Goal: Find specific page/section

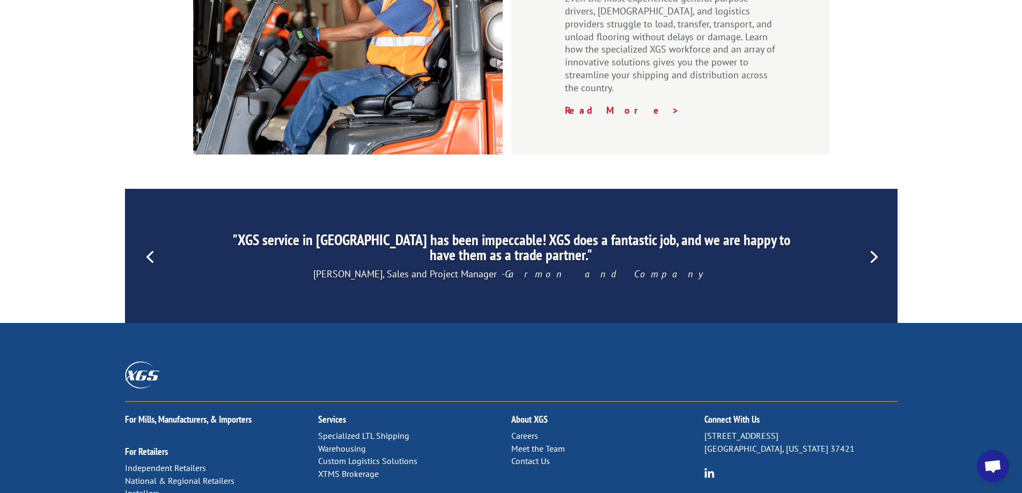
scroll to position [1631, 0]
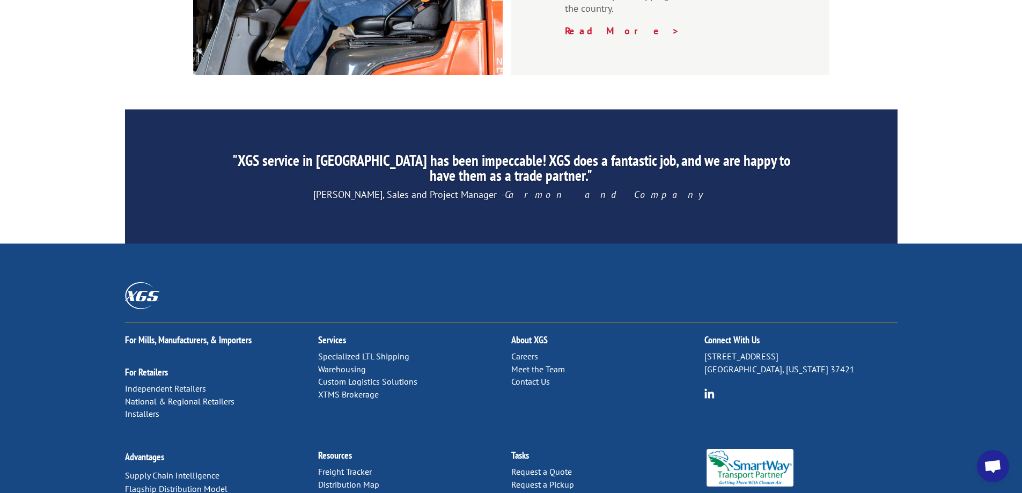
click at [378, 479] on link "Distribution Map" at bounding box center [348, 484] width 61 height 11
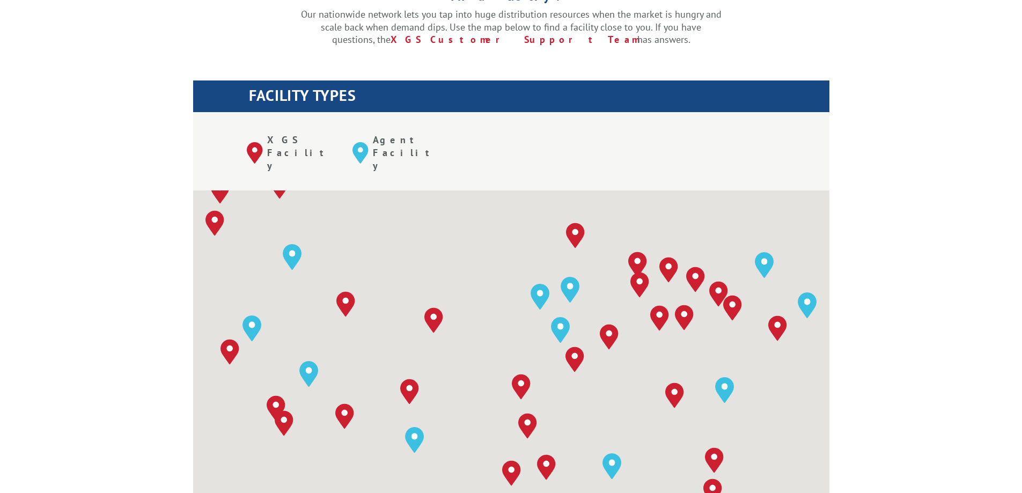
scroll to position [376, 0]
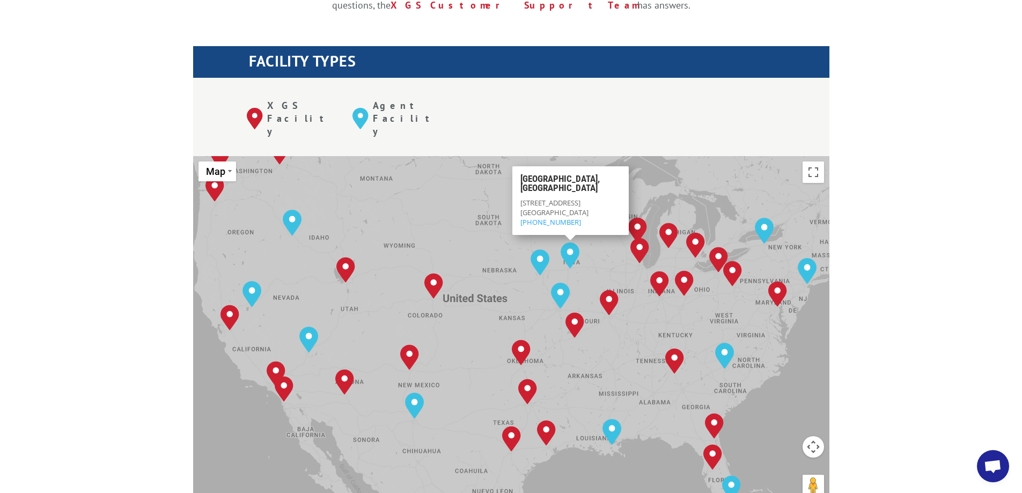
click at [942, 203] on div "The most powerful map in the flooring industry. Our nationwide network lets you…" at bounding box center [511, 421] width 1022 height 1026
click at [923, 249] on div "The most powerful map in the flooring industry. Our nationwide network lets you…" at bounding box center [511, 421] width 1022 height 1026
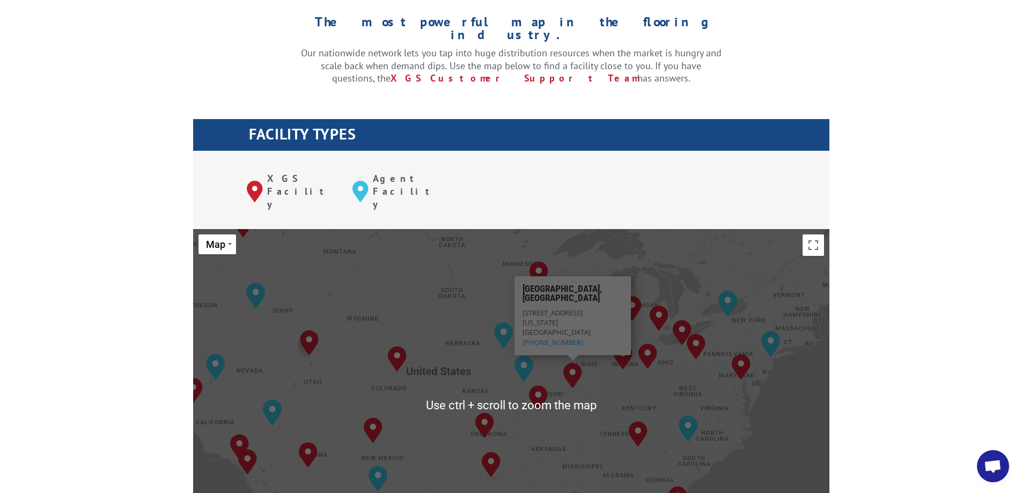
scroll to position [322, 0]
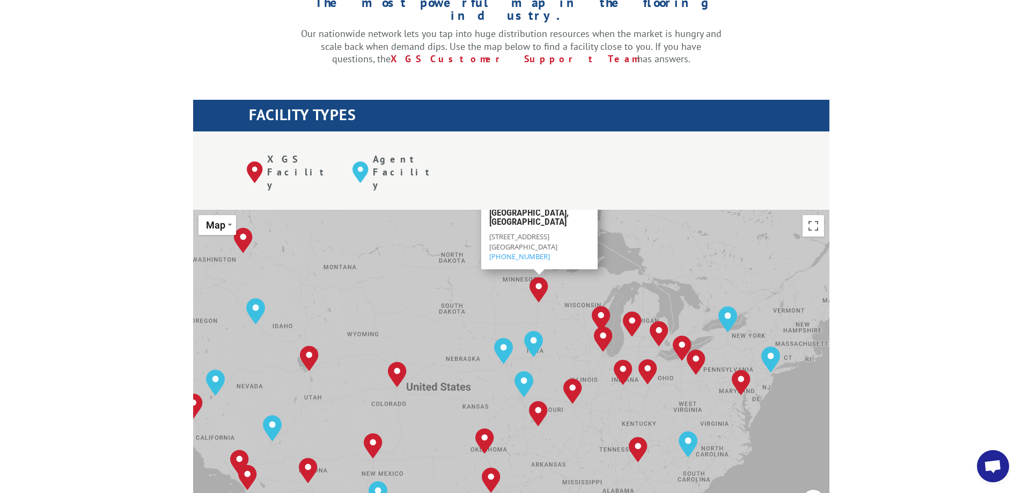
click at [542, 232] on p "[STREET_ADDRESS][PERSON_NAME] (612) 392-3761" at bounding box center [539, 247] width 100 height 30
click at [769, 221] on div "[GEOGRAPHIC_DATA], [GEOGRAPHIC_DATA] [GEOGRAPHIC_DATA], [GEOGRAPHIC_DATA] [GEOG…" at bounding box center [511, 386] width 637 height 353
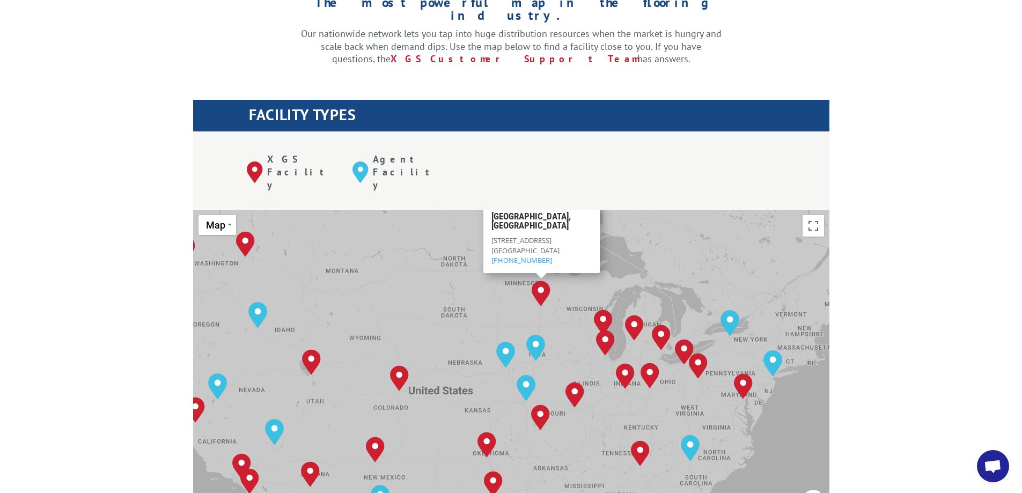
click at [909, 255] on div "The most powerful map in the flooring industry. Our nationwide network lets you…" at bounding box center [511, 475] width 1022 height 1026
click at [856, 267] on div "The most powerful map in the flooring industry. Our nationwide network lets you…" at bounding box center [511, 475] width 1022 height 1026
